Goal: Transaction & Acquisition: Download file/media

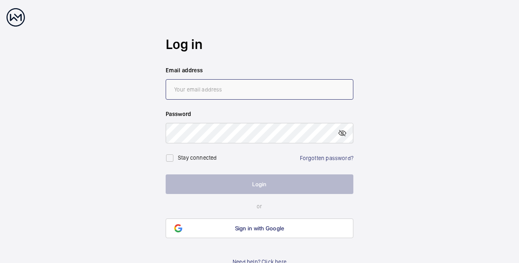
click at [213, 94] on input "email" at bounding box center [260, 89] width 188 height 20
type input "[EMAIL_ADDRESS][DOMAIN_NAME]"
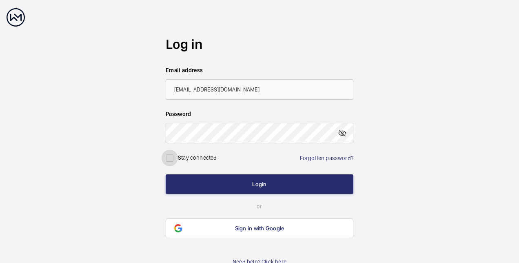
click at [169, 157] on input "checkbox" at bounding box center [170, 158] width 16 height 16
checkbox input "true"
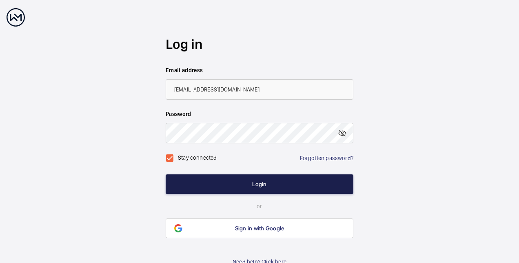
click at [261, 180] on button "Login" at bounding box center [260, 184] width 188 height 20
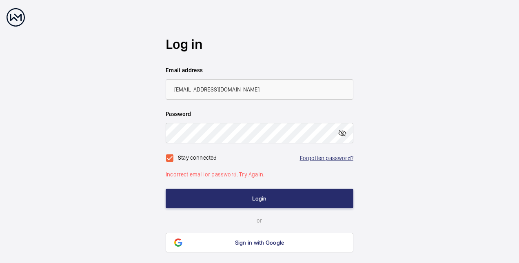
click at [317, 158] on link "Forgotten password?" at bounding box center [326, 158] width 53 height 7
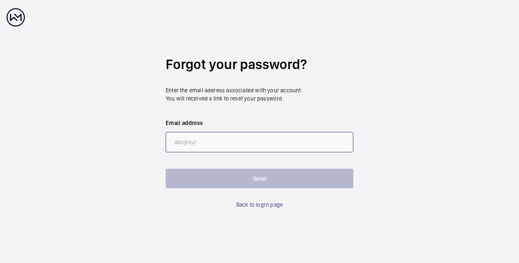
click at [206, 140] on input "email" at bounding box center [260, 142] width 188 height 20
type input "[EMAIL_ADDRESS][DOMAIN_NAME]"
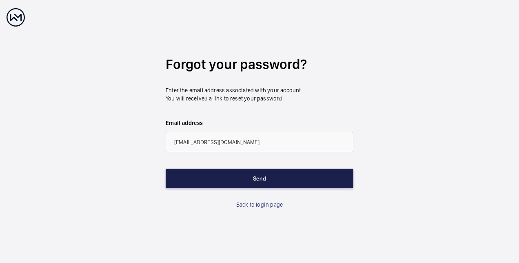
click at [259, 178] on button "Send" at bounding box center [260, 179] width 188 height 20
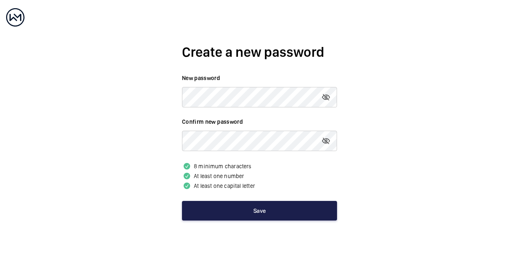
click at [254, 211] on button "Save" at bounding box center [259, 211] width 155 height 20
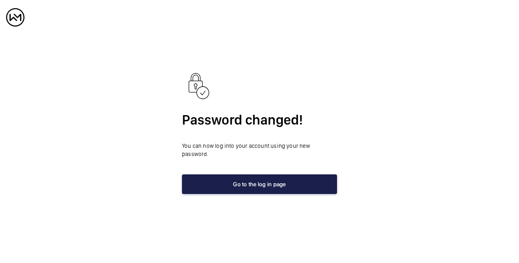
click at [253, 184] on button "Go to the log in page" at bounding box center [259, 184] width 155 height 20
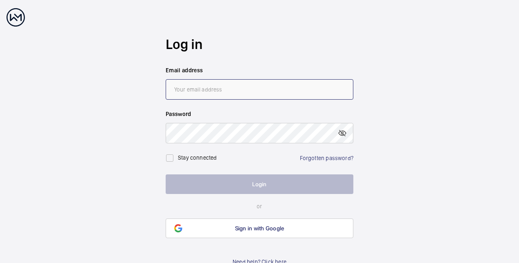
click at [190, 93] on input "email" at bounding box center [260, 89] width 188 height 20
type input "[EMAIL_ADDRESS][DOMAIN_NAME]"
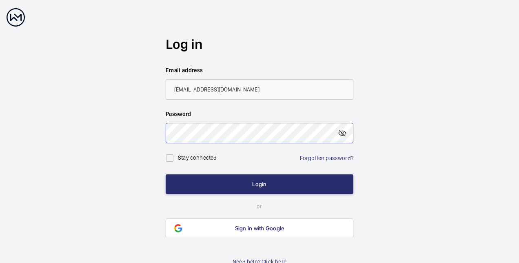
click at [166, 174] on button "Login" at bounding box center [260, 184] width 188 height 20
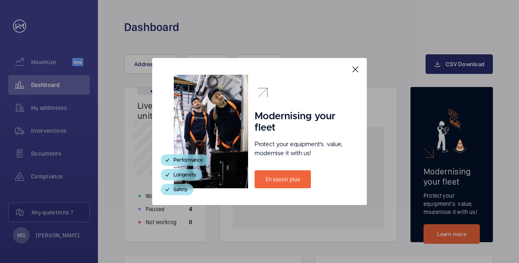
click at [358, 67] on mat-icon at bounding box center [356, 70] width 10 height 10
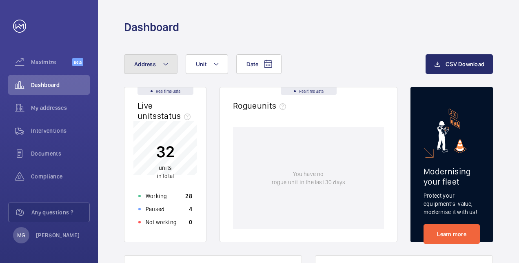
click at [166, 65] on mat-icon at bounding box center [165, 64] width 7 height 10
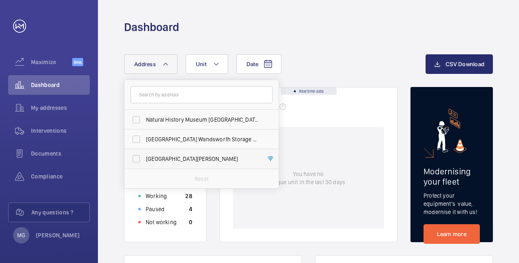
click at [185, 157] on span "[GEOGRAPHIC_DATA][PERSON_NAME]" at bounding box center [202, 159] width 112 height 8
click at [145, 157] on input "[GEOGRAPHIC_DATA][PERSON_NAME]" at bounding box center [136, 159] width 16 height 16
checkbox input "true"
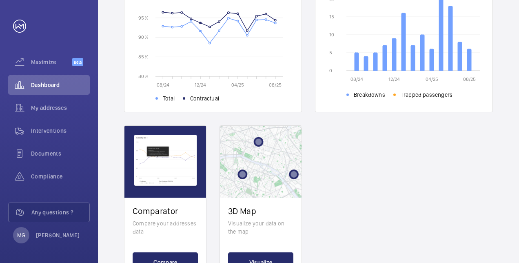
scroll to position [367, 0]
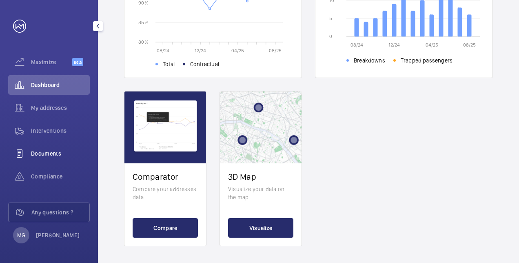
click at [45, 153] on span "Documents" at bounding box center [60, 153] width 59 height 8
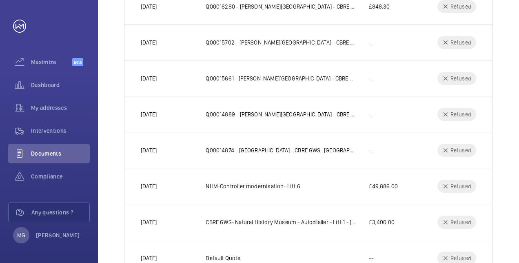
scroll to position [274, 0]
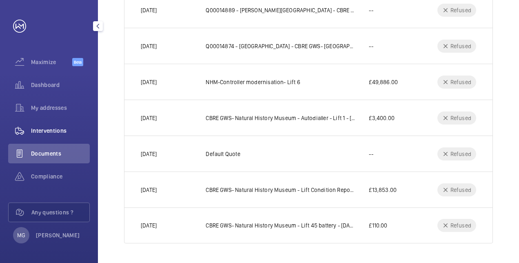
click at [39, 129] on span "Interventions" at bounding box center [60, 131] width 59 height 8
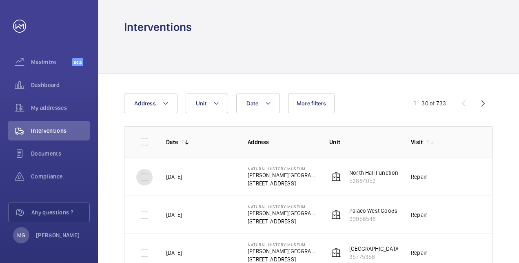
click at [143, 176] on input "checkbox" at bounding box center [144, 177] width 16 height 16
checkbox input "true"
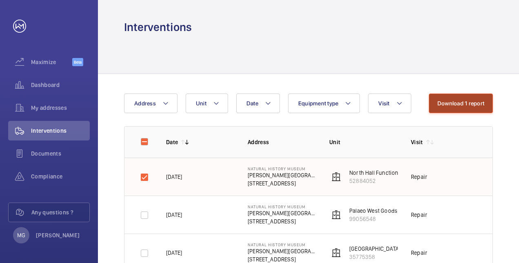
click at [455, 99] on button "Download 1 report" at bounding box center [461, 103] width 64 height 20
click at [341, 45] on div at bounding box center [308, 54] width 369 height 39
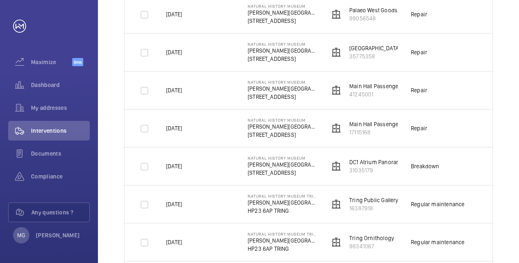
scroll to position [204, 0]
